Goal: Check status: Check status

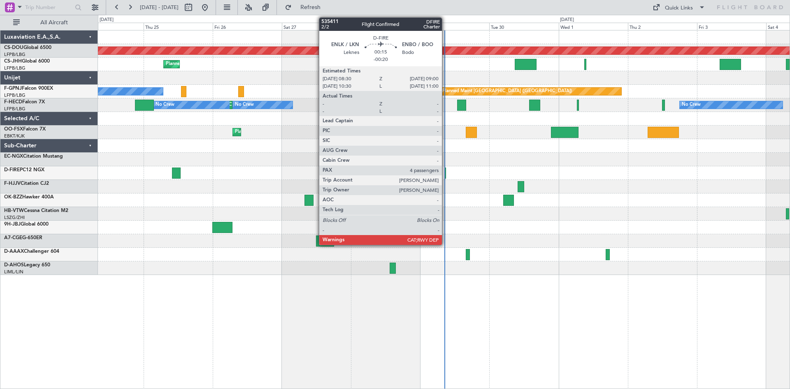
click at [445, 174] on div at bounding box center [445, 172] width 2 height 11
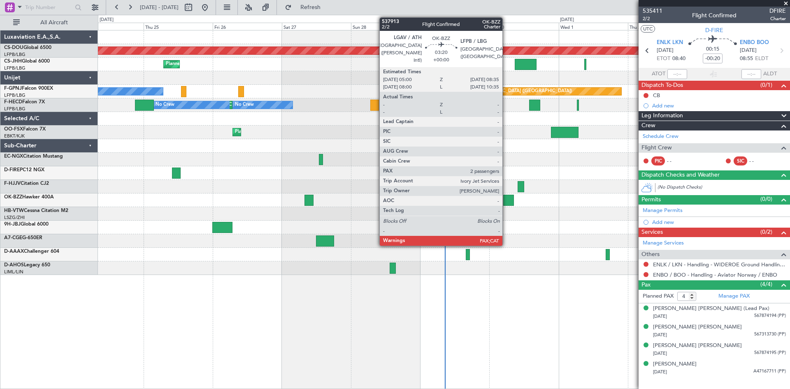
click at [506, 197] on div at bounding box center [508, 200] width 11 height 11
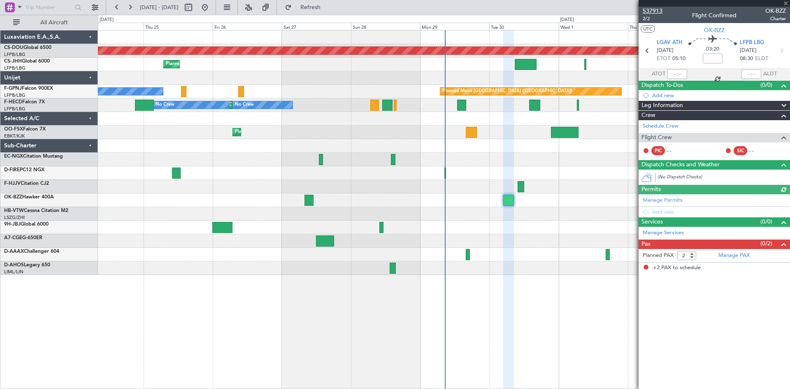
click at [645, 9] on span "537913" at bounding box center [652, 11] width 20 height 9
click at [544, 197] on div at bounding box center [443, 200] width 691 height 14
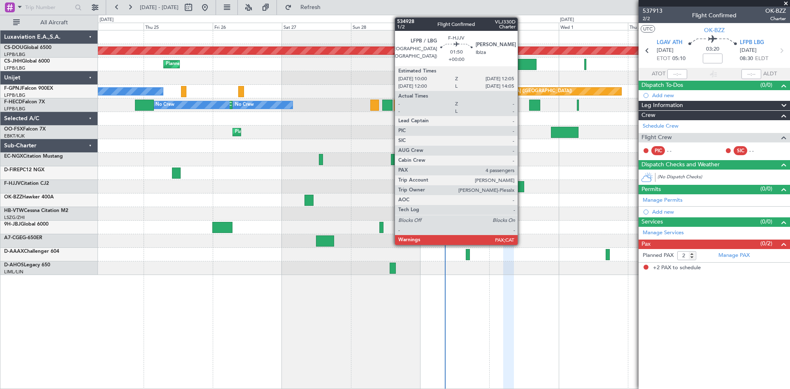
click at [521, 187] on div at bounding box center [520, 186] width 6 height 11
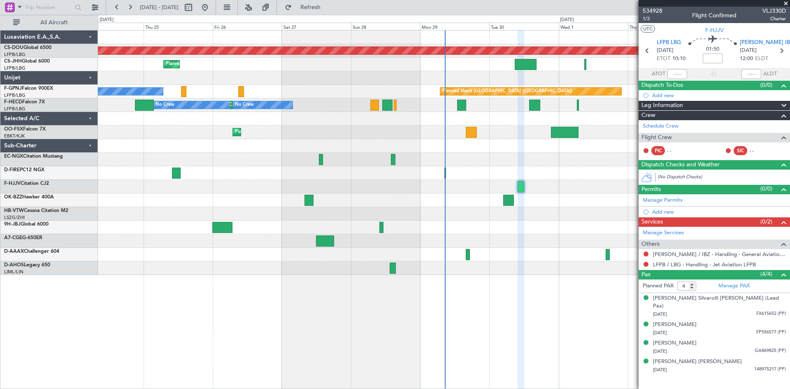
click at [547, 188] on div at bounding box center [443, 187] width 691 height 14
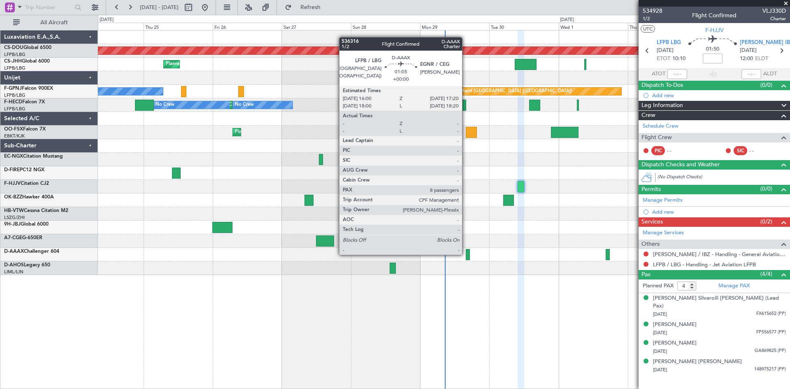
click at [466, 254] on div at bounding box center [468, 254] width 4 height 11
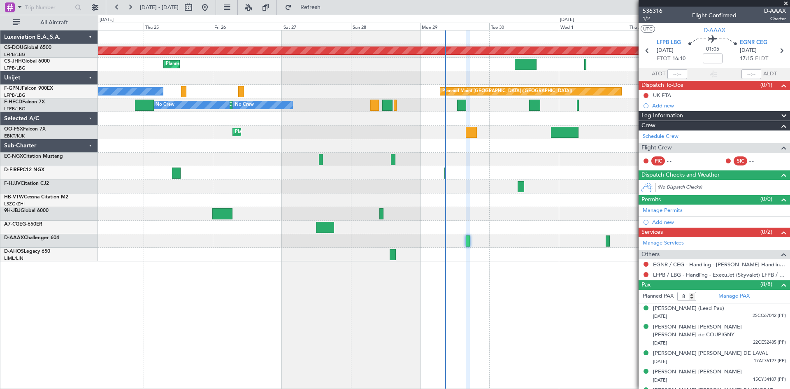
click at [482, 264] on div "Planned Maint London ([GEOGRAPHIC_DATA]) Planned Maint [GEOGRAPHIC_DATA] ([GEOG…" at bounding box center [444, 209] width 692 height 359
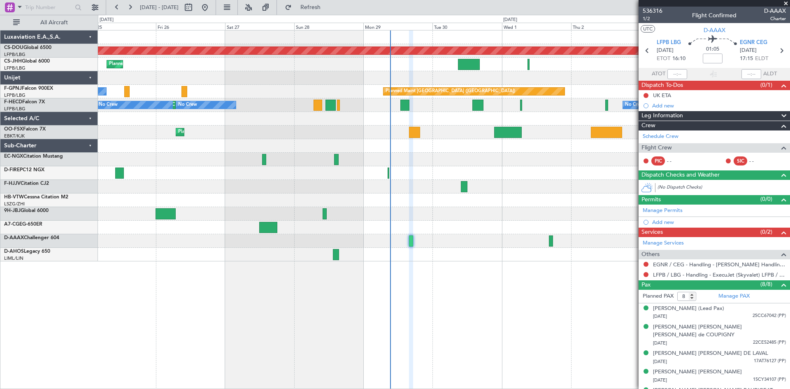
click at [494, 206] on div "Planned Maint London ([GEOGRAPHIC_DATA]) Planned Maint [GEOGRAPHIC_DATA] ([GEOG…" at bounding box center [443, 145] width 691 height 231
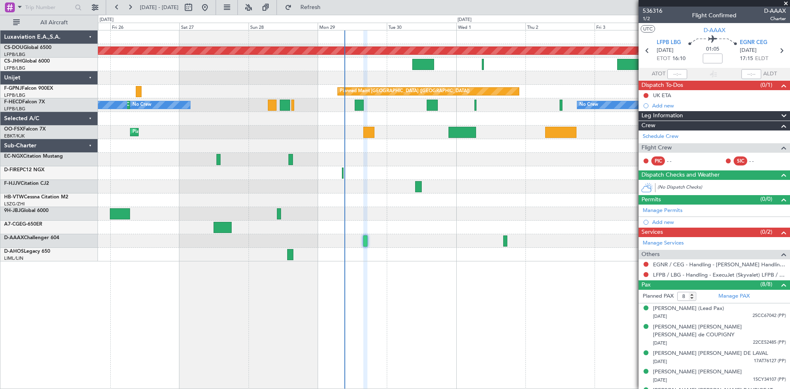
click at [461, 204] on div "Planned Maint London ([GEOGRAPHIC_DATA]) Planned Maint [GEOGRAPHIC_DATA] ([GEOG…" at bounding box center [443, 145] width 691 height 231
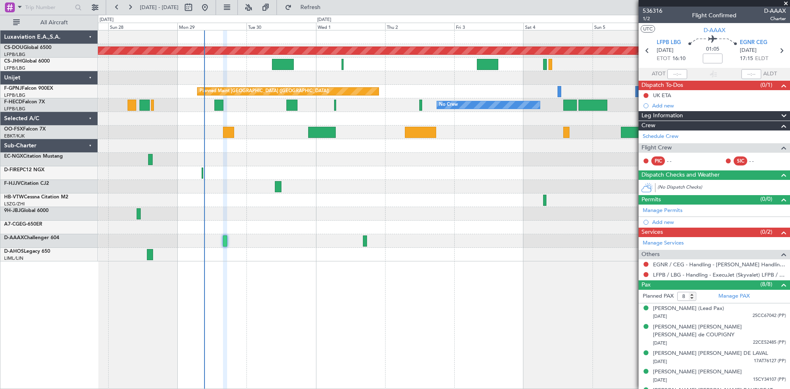
click at [422, 221] on div "Planned Maint London ([GEOGRAPHIC_DATA]) Planned Maint [GEOGRAPHIC_DATA] ([GEOG…" at bounding box center [443, 145] width 691 height 231
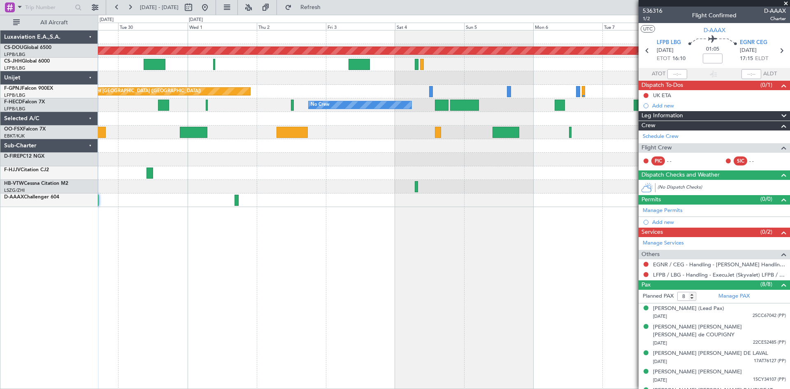
click at [497, 198] on div "Planned Maint London ([GEOGRAPHIC_DATA]) Planned Maint [GEOGRAPHIC_DATA] ([GEOG…" at bounding box center [443, 118] width 691 height 176
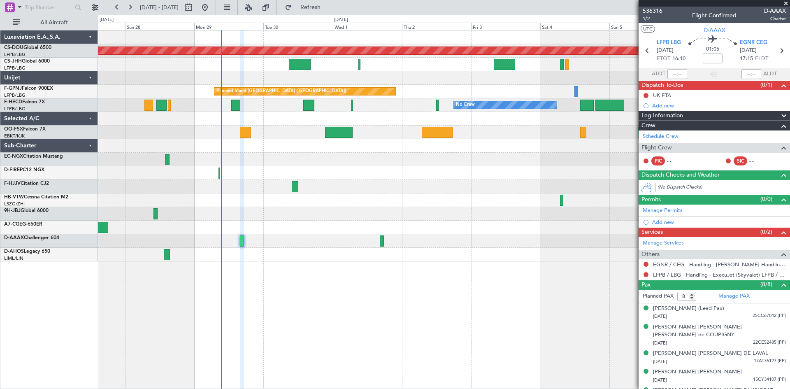
click at [372, 284] on div "Planned Maint London ([GEOGRAPHIC_DATA]) Planned Maint [GEOGRAPHIC_DATA] ([GEOG…" at bounding box center [444, 209] width 692 height 359
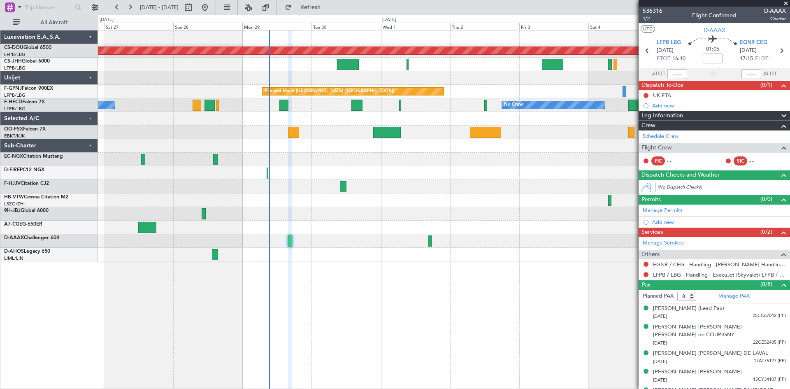
click at [473, 217] on div at bounding box center [443, 214] width 691 height 14
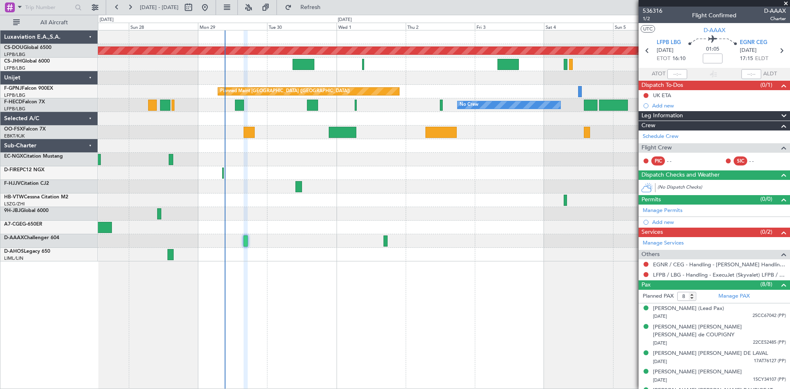
click at [381, 206] on div at bounding box center [443, 200] width 691 height 14
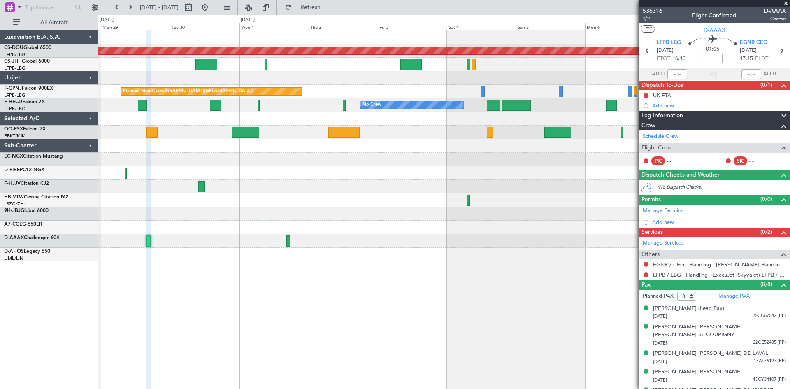
click at [320, 214] on div at bounding box center [443, 214] width 691 height 14
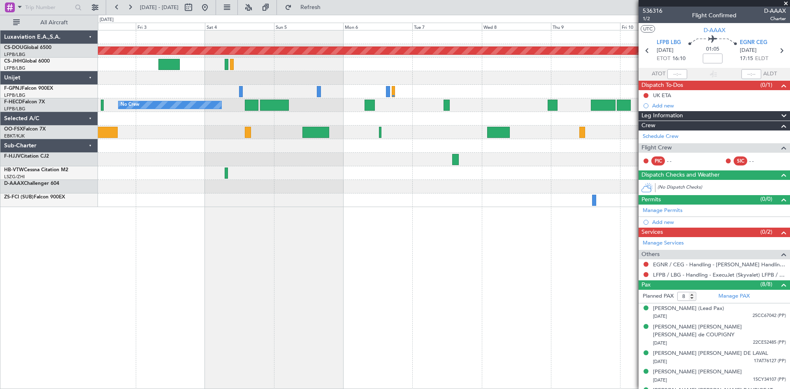
click at [278, 223] on div "Planned Maint London ([GEOGRAPHIC_DATA]) No Crew No Crew Planned Maint [GEOGRAP…" at bounding box center [444, 209] width 692 height 359
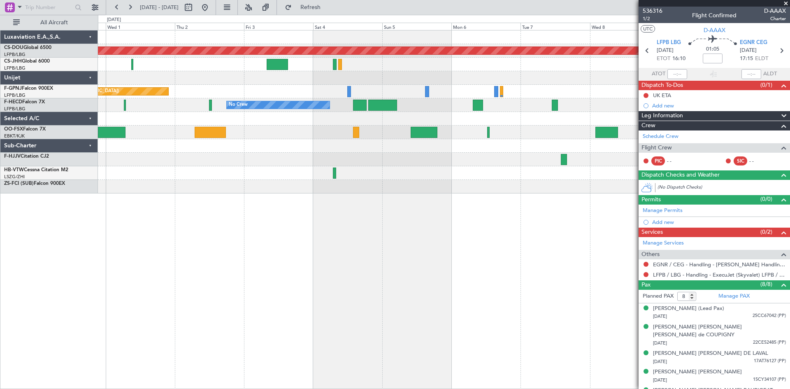
click at [505, 215] on div "Planned Maint London ([GEOGRAPHIC_DATA]) No Crew Planned Maint [GEOGRAPHIC_DATA…" at bounding box center [444, 209] width 692 height 359
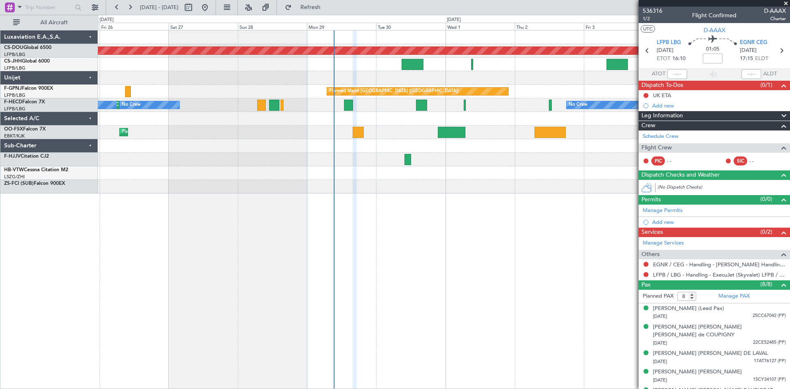
click at [497, 202] on div "Planned Maint London ([GEOGRAPHIC_DATA]) Planned Maint [GEOGRAPHIC_DATA] ([GEOG…" at bounding box center [444, 209] width 692 height 359
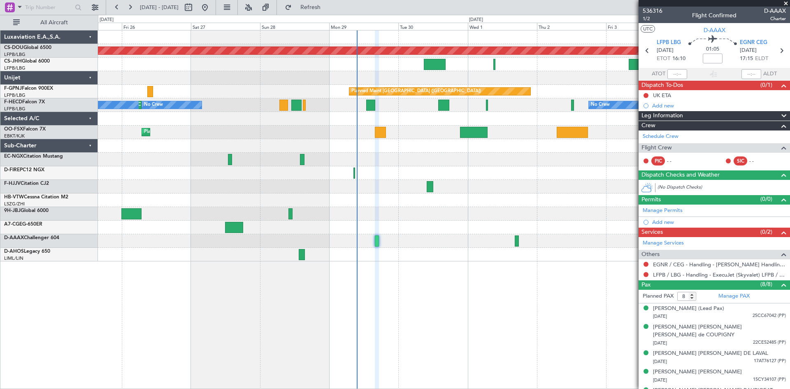
click at [789, 1] on span at bounding box center [785, 3] width 8 height 7
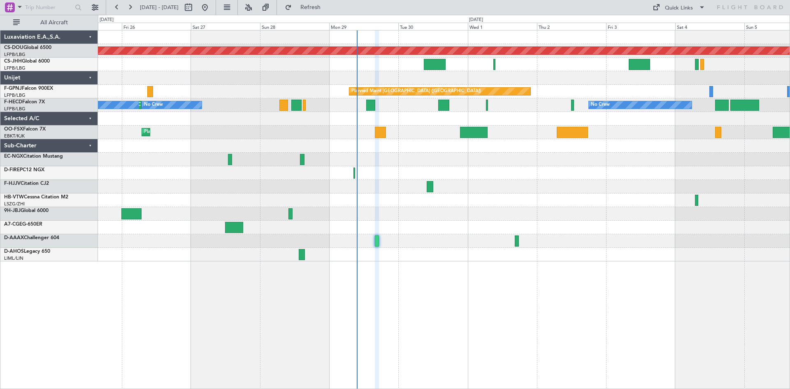
type input "0"
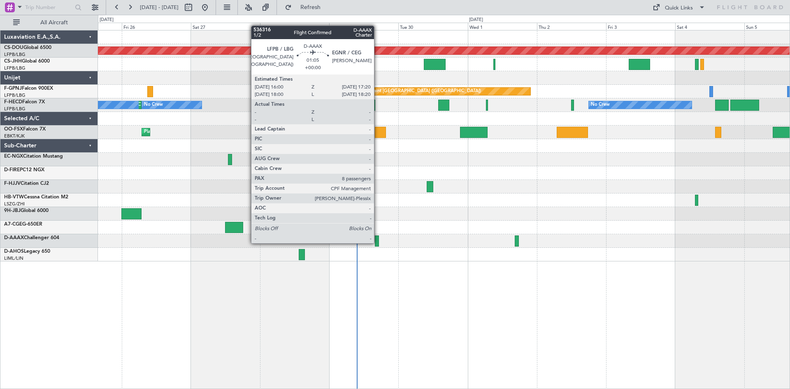
click at [378, 242] on div at bounding box center [377, 240] width 4 height 11
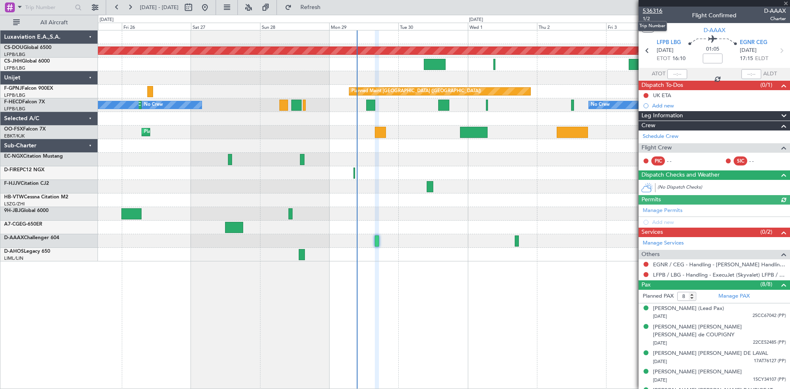
click at [648, 10] on span "536316" at bounding box center [652, 11] width 20 height 9
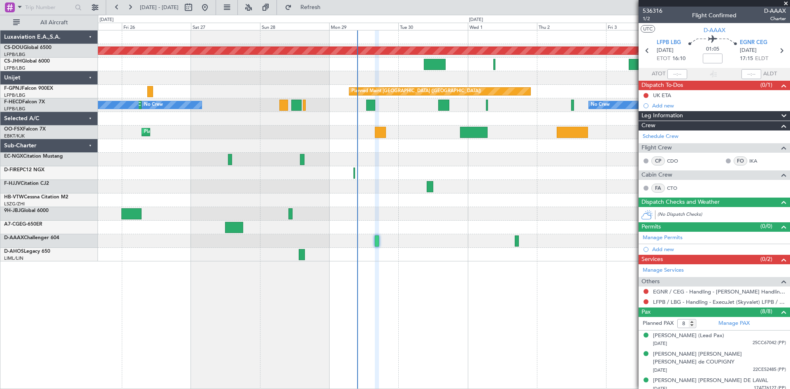
click at [462, 258] on div at bounding box center [443, 255] width 691 height 14
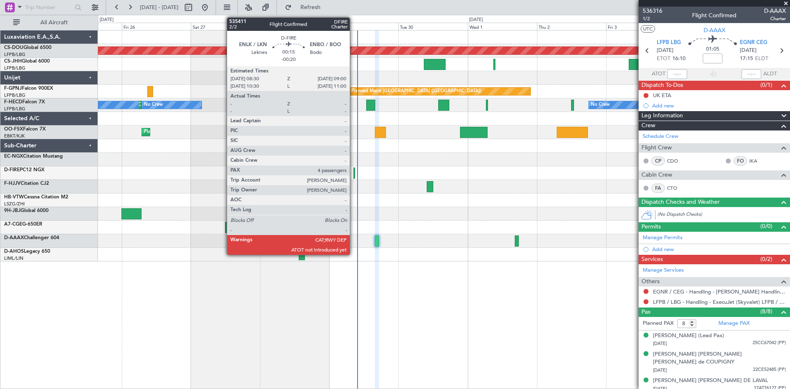
click at [354, 174] on div at bounding box center [354, 172] width 2 height 11
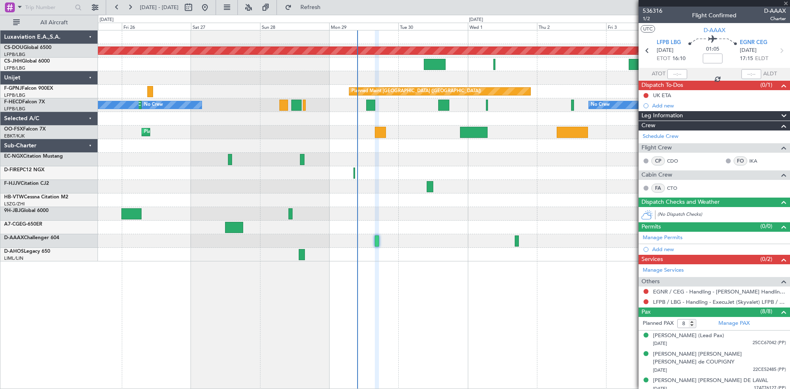
type input "-00:20"
type input "4"
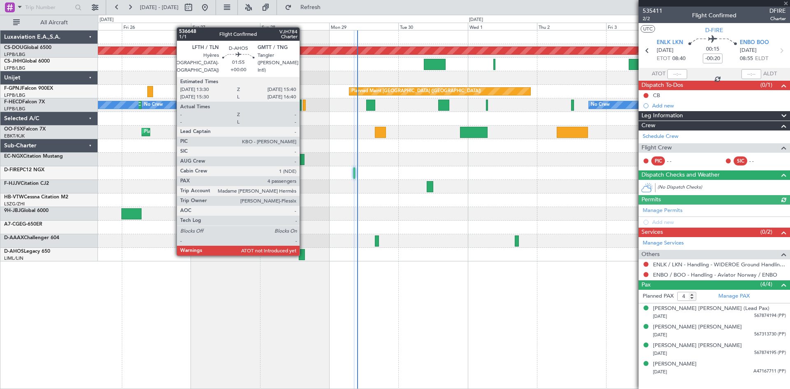
click at [303, 254] on div at bounding box center [302, 254] width 7 height 11
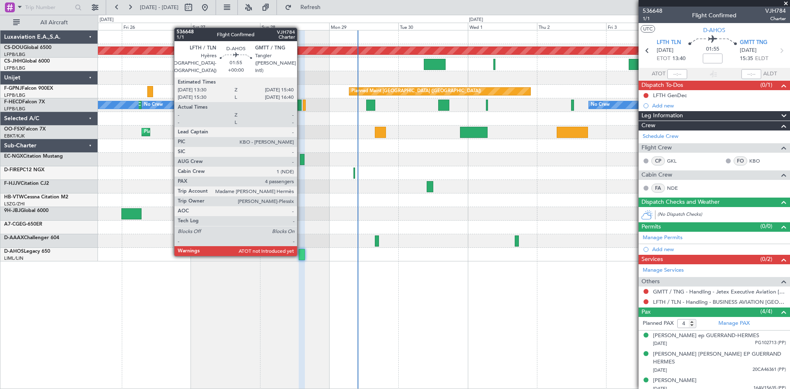
click at [301, 254] on div at bounding box center [302, 254] width 7 height 11
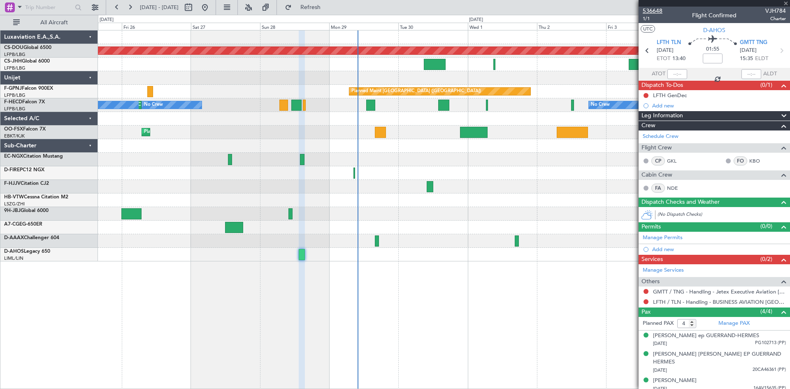
click at [654, 9] on span "536648" at bounding box center [652, 11] width 20 height 9
